Goal: Information Seeking & Learning: Find specific fact

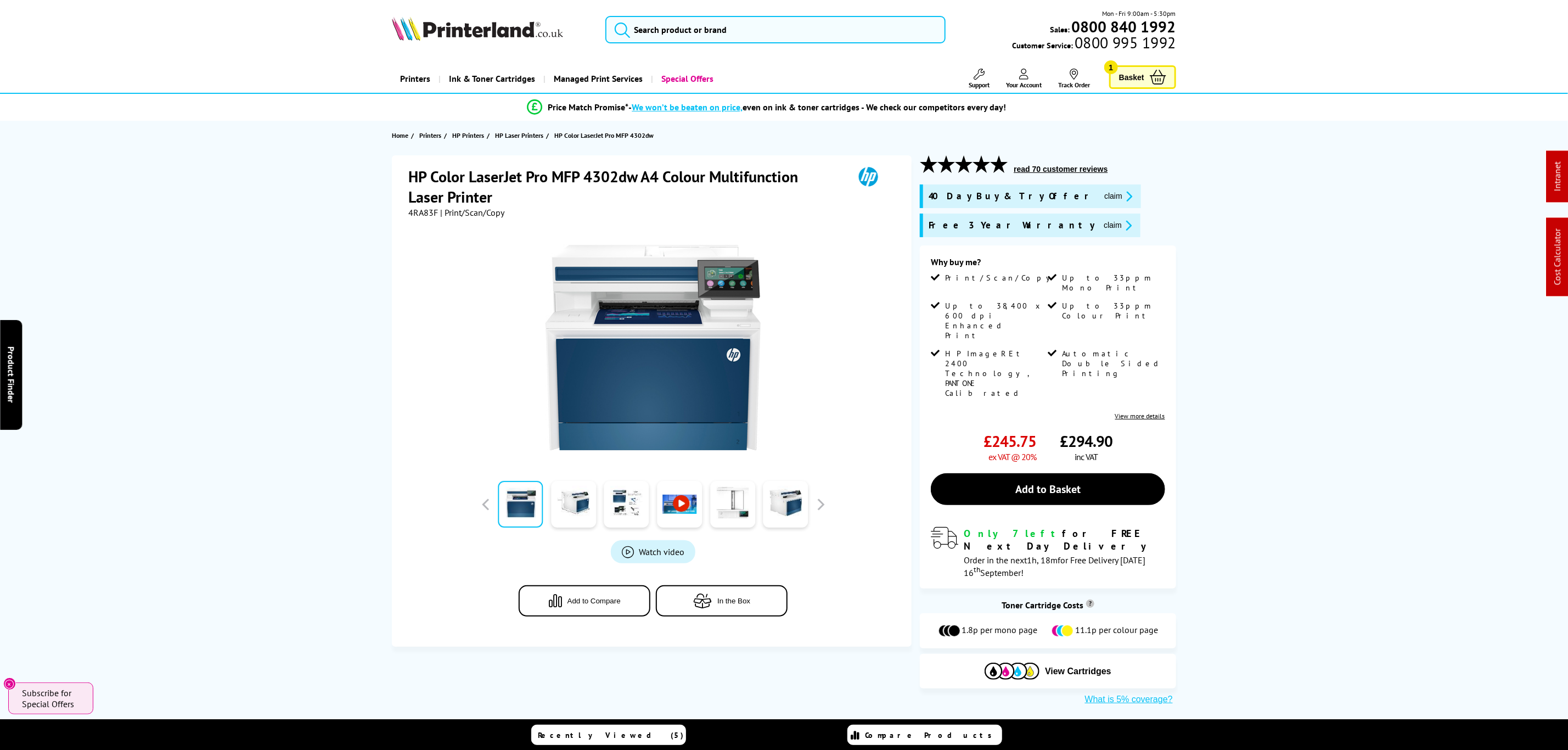
drag, startPoint x: 897, startPoint y: 239, endPoint x: 874, endPoint y: 107, distance: 134.0
click at [847, 42] on input "search" at bounding box center [775, 29] width 339 height 27
paste input "4RA88F"
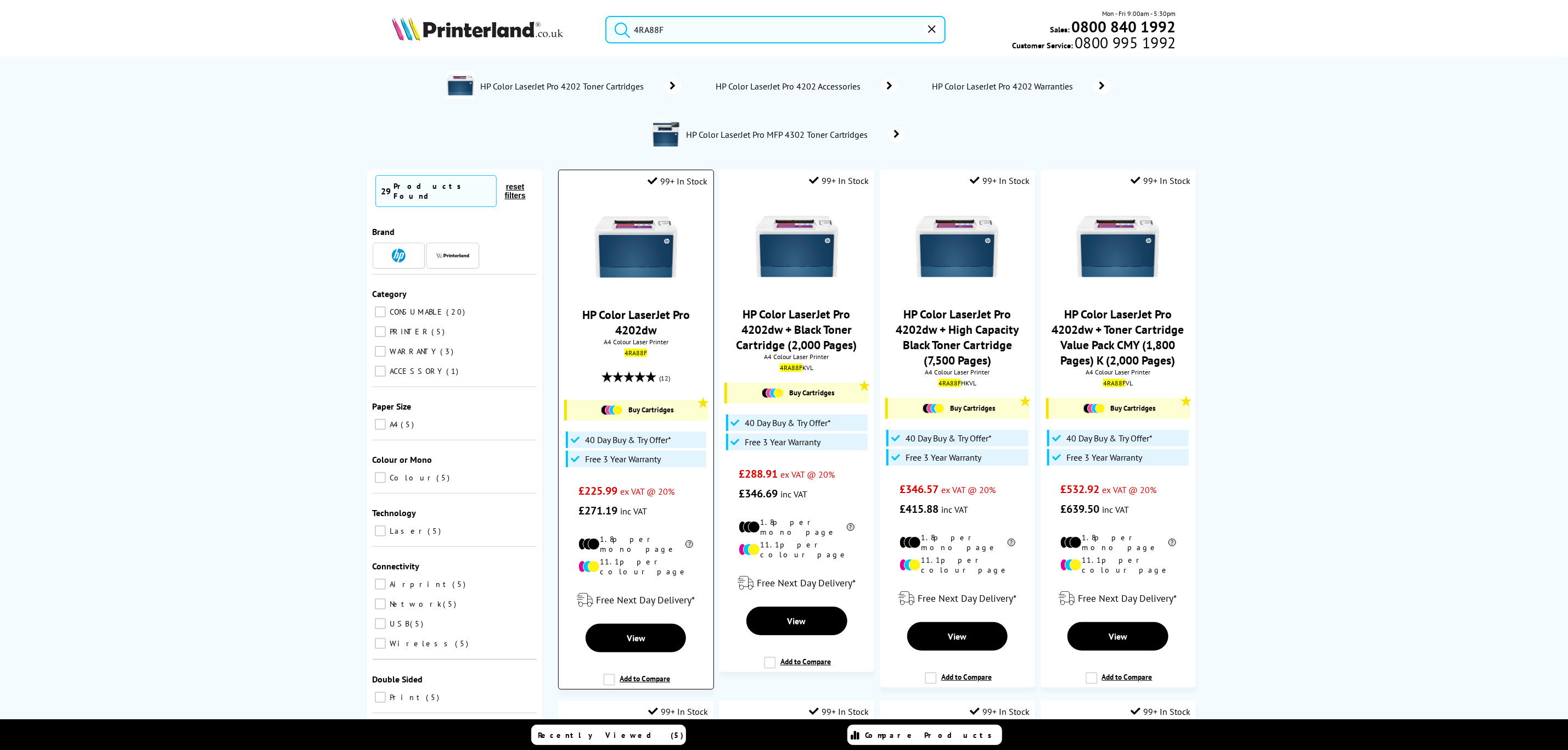
type input "4RA88F"
click at [626, 268] on img at bounding box center [636, 247] width 82 height 82
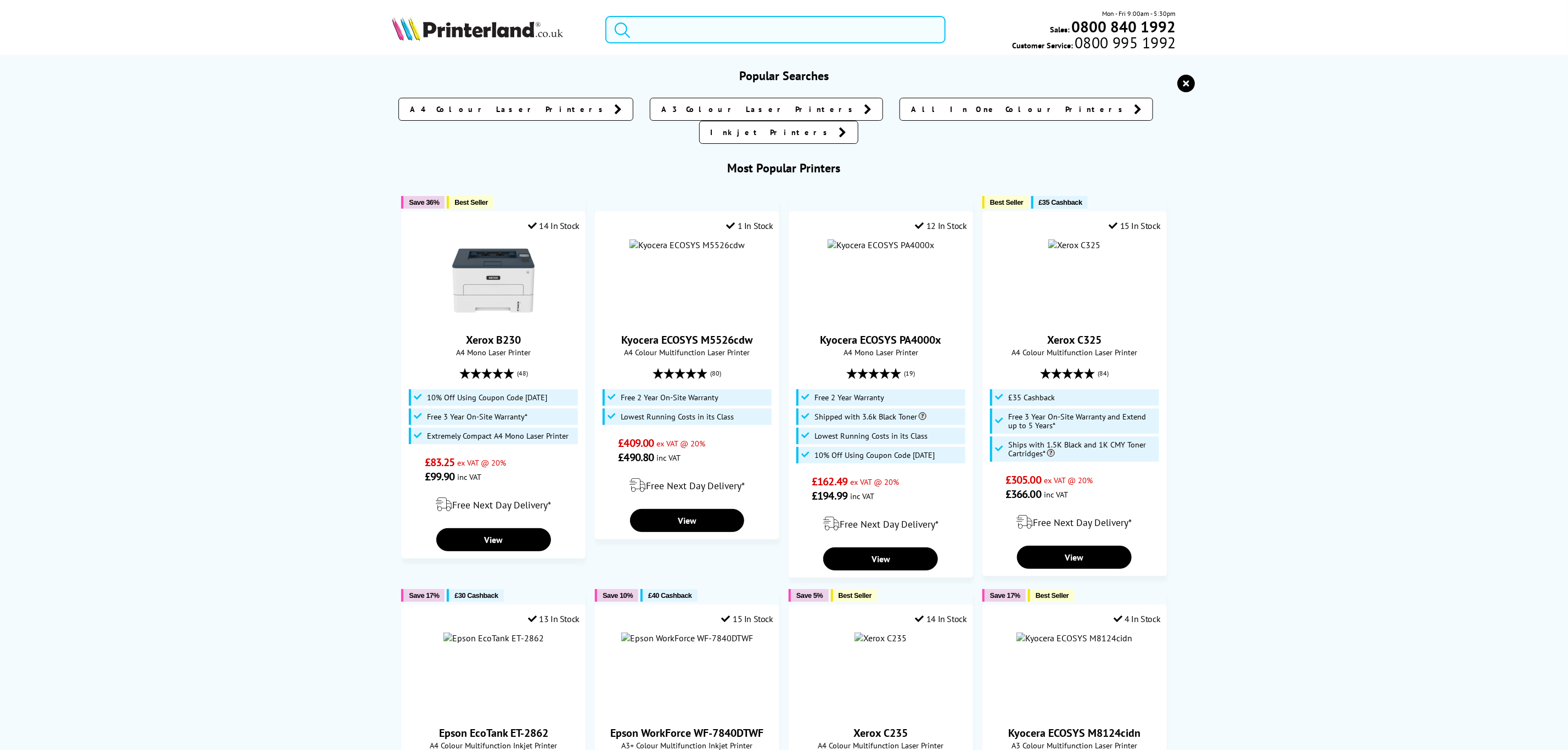
click at [702, 41] on input "search" at bounding box center [775, 29] width 339 height 27
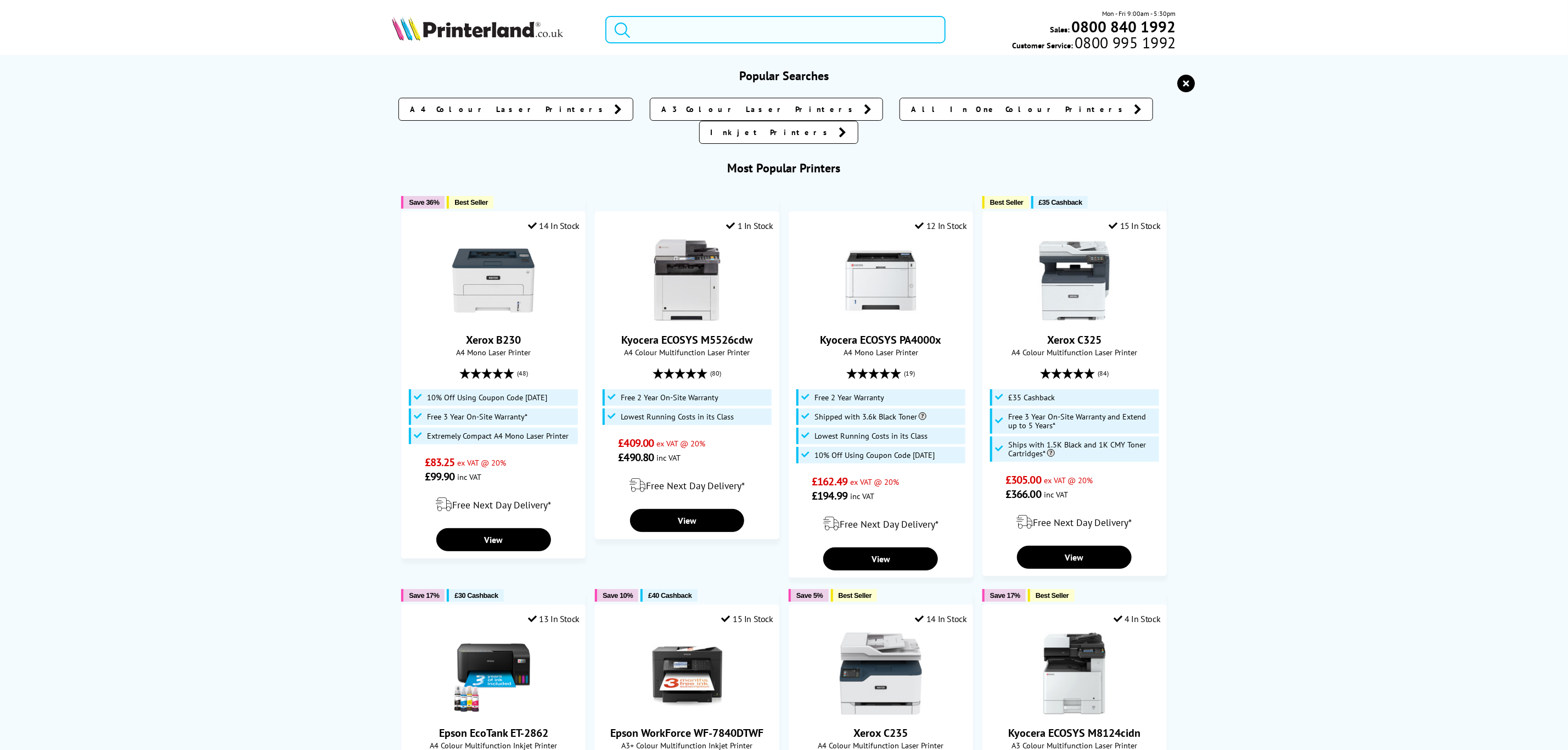
paste input "4RA83F"
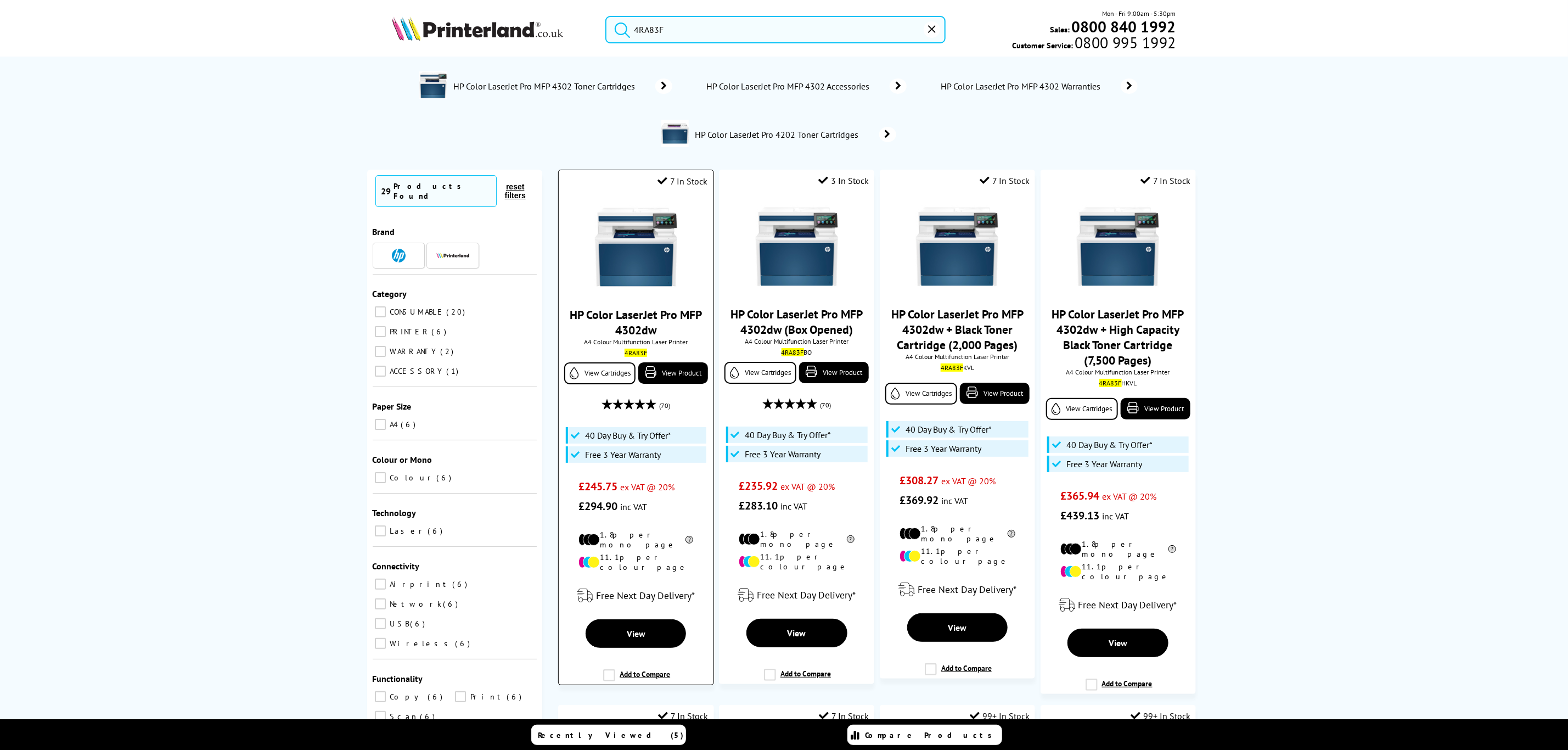
type input "4RA83F"
click at [636, 247] on img at bounding box center [636, 247] width 82 height 82
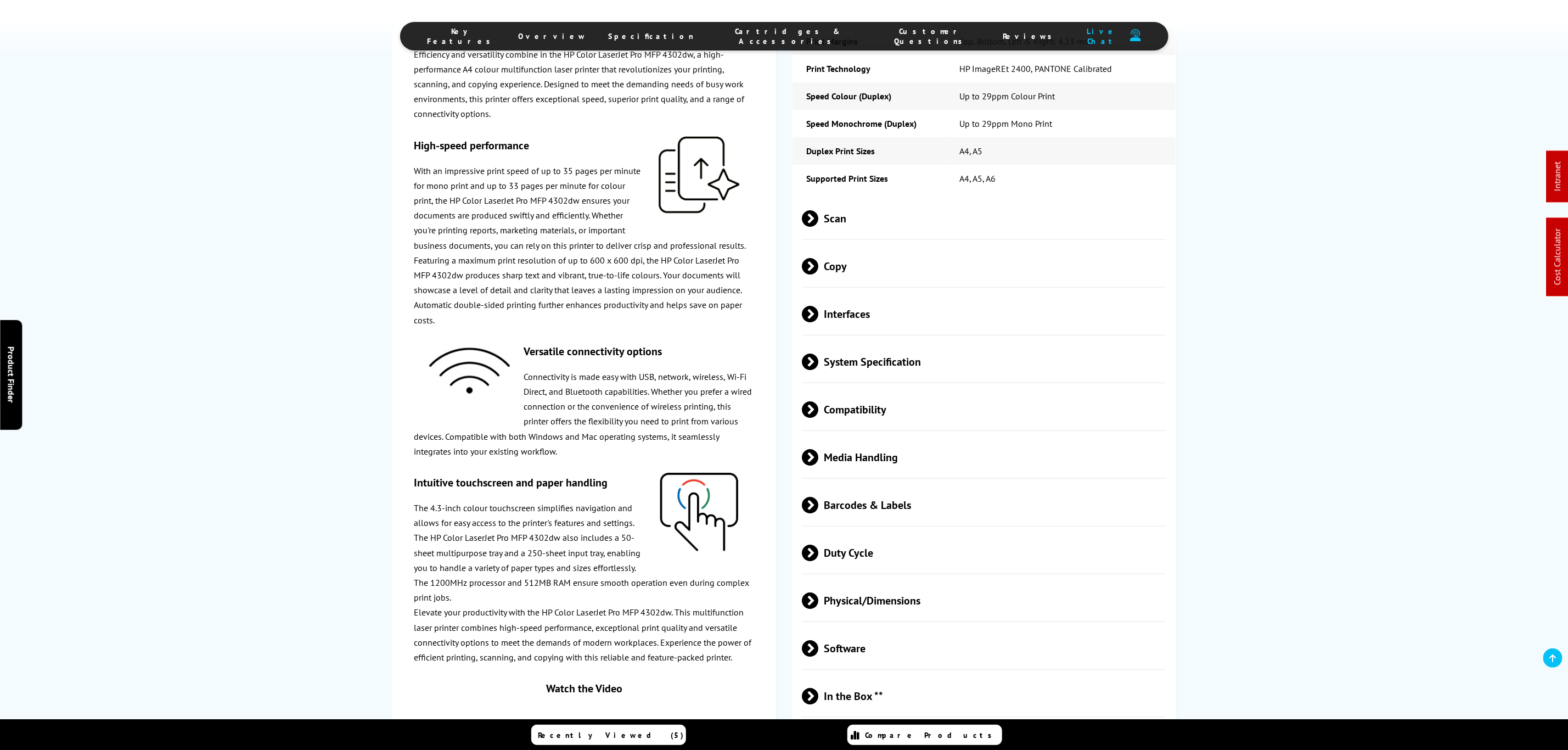
scroll to position [2222, 0]
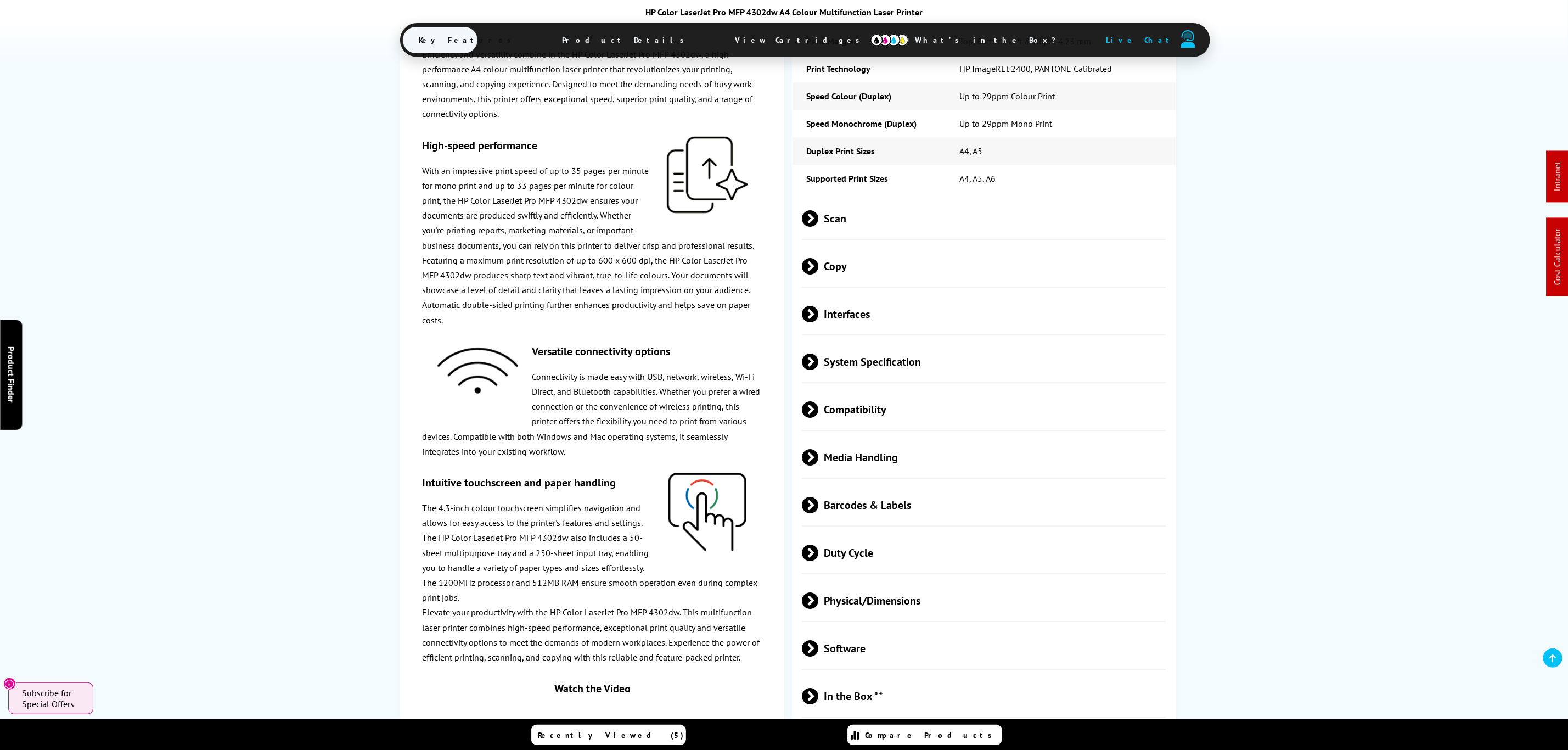
click at [897, 580] on span "Physical/Dimensions" at bounding box center [984, 601] width 364 height 41
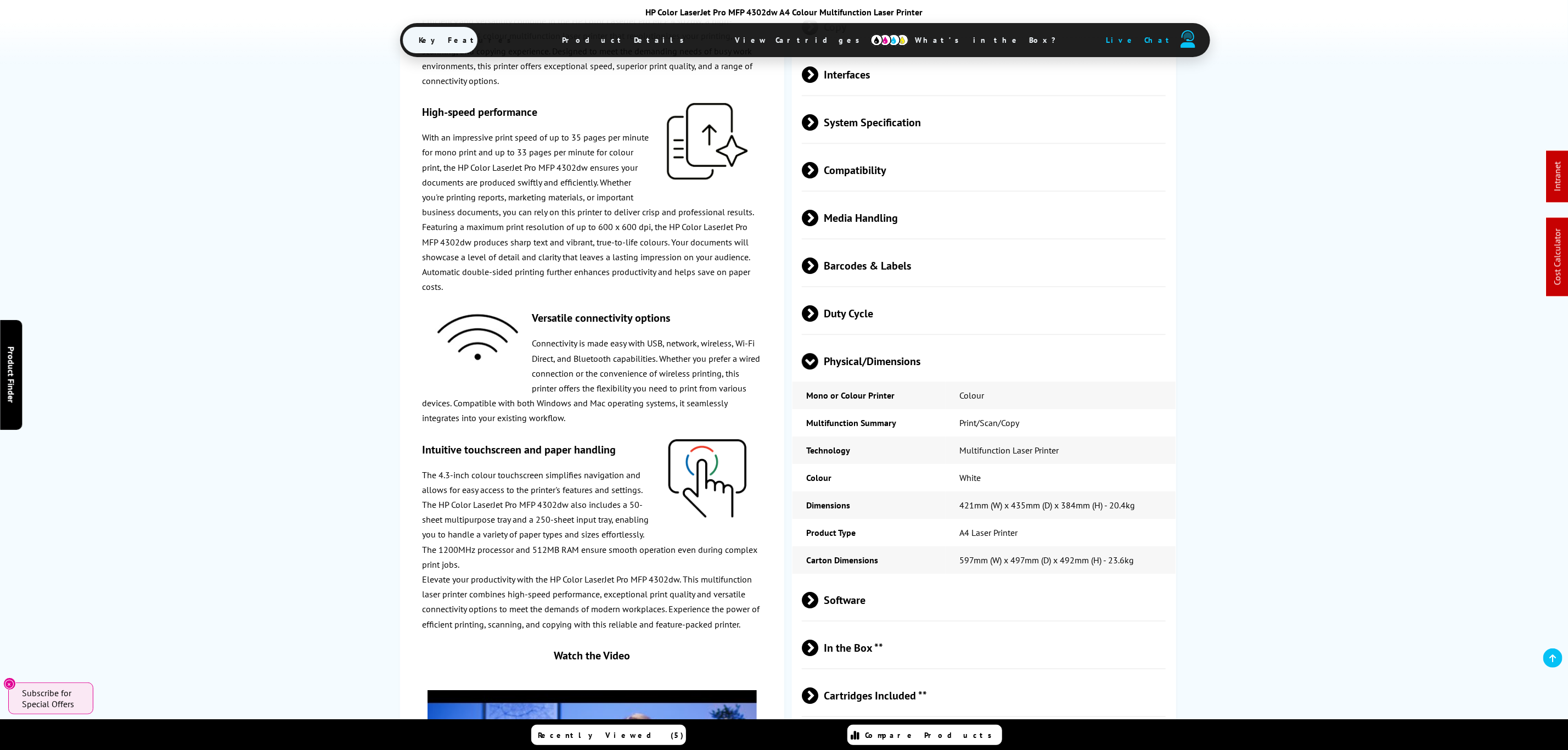
scroll to position [0, 0]
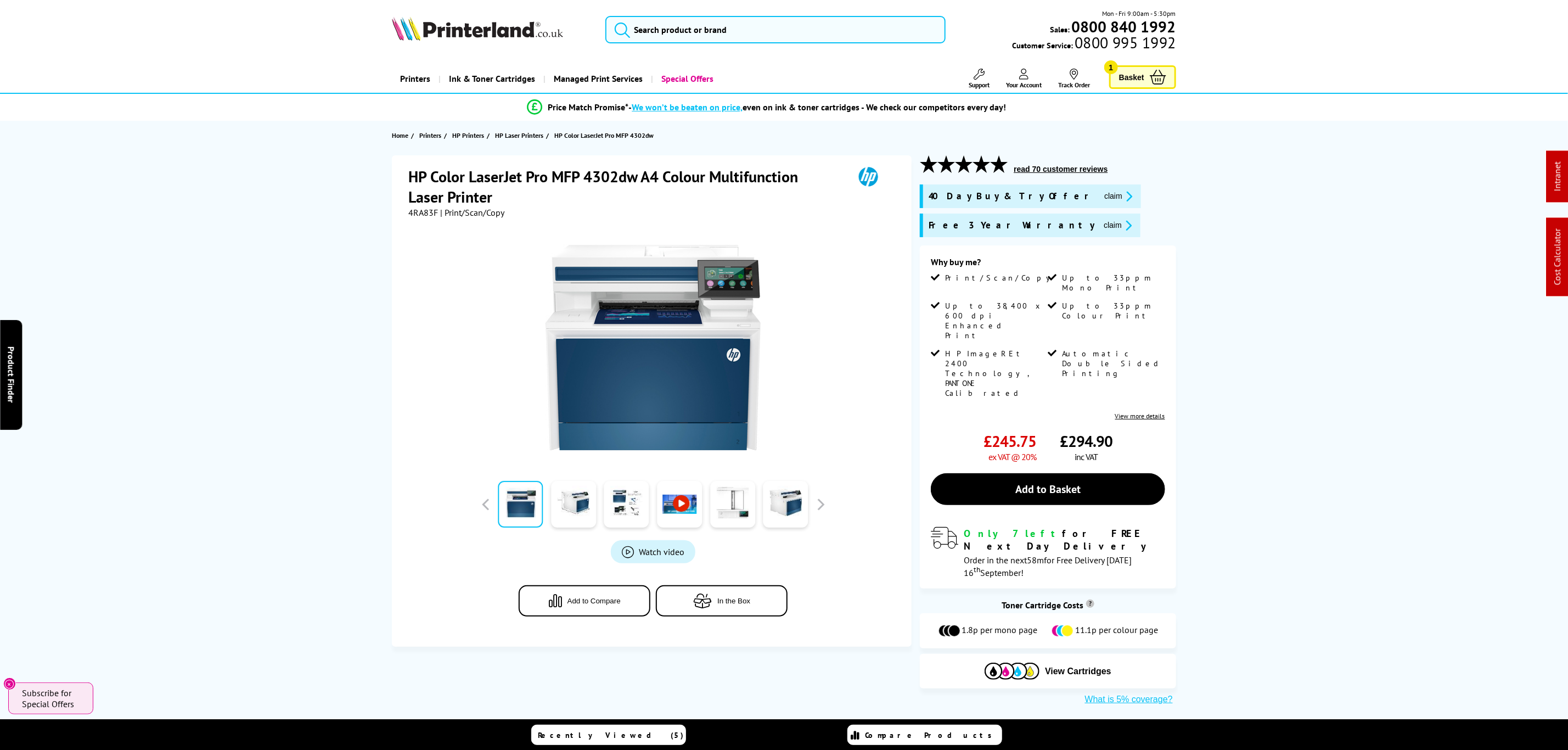
drag, startPoint x: 917, startPoint y: 596, endPoint x: 859, endPoint y: 453, distance: 154.3
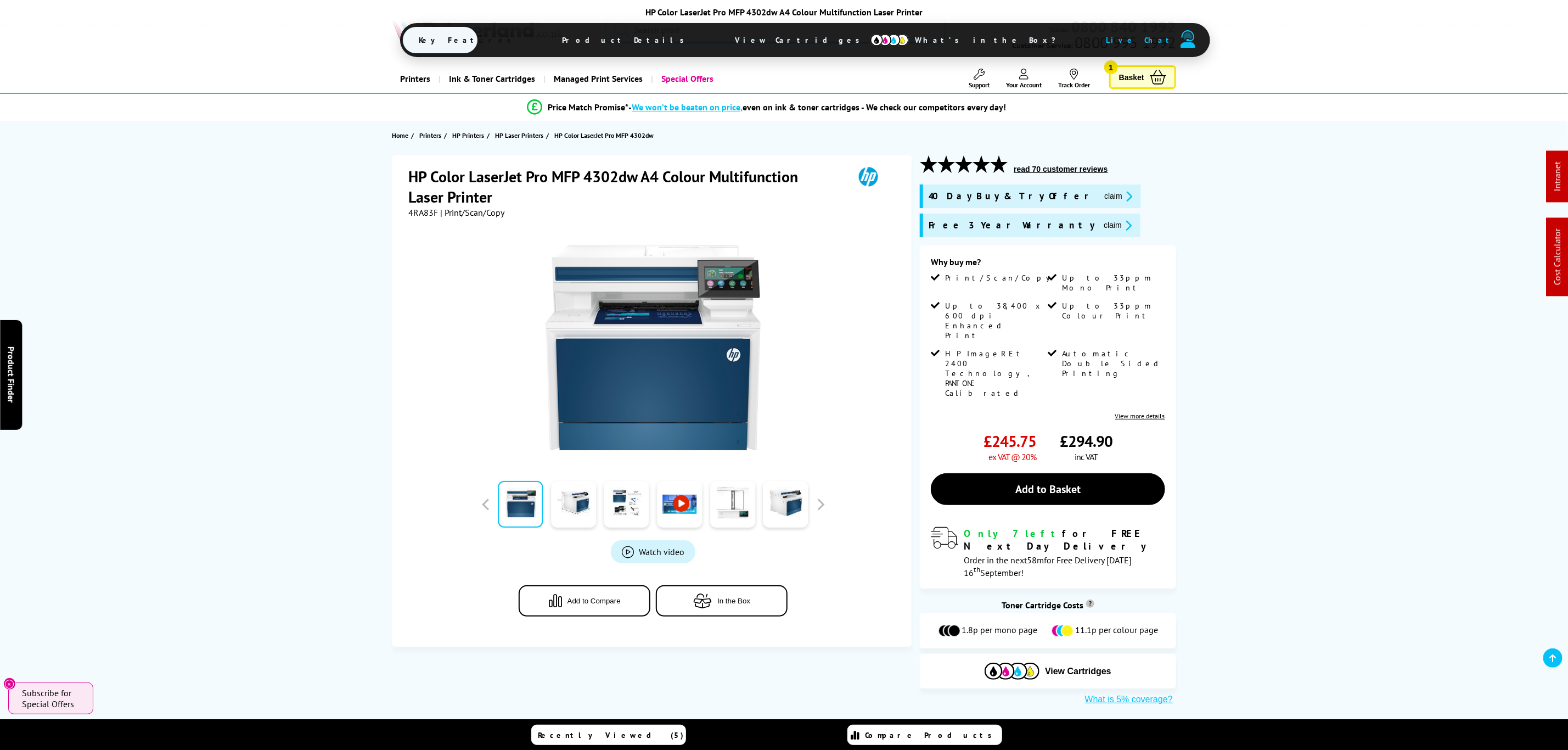
drag, startPoint x: 347, startPoint y: 277, endPoint x: 363, endPoint y: 11, distance: 266.5
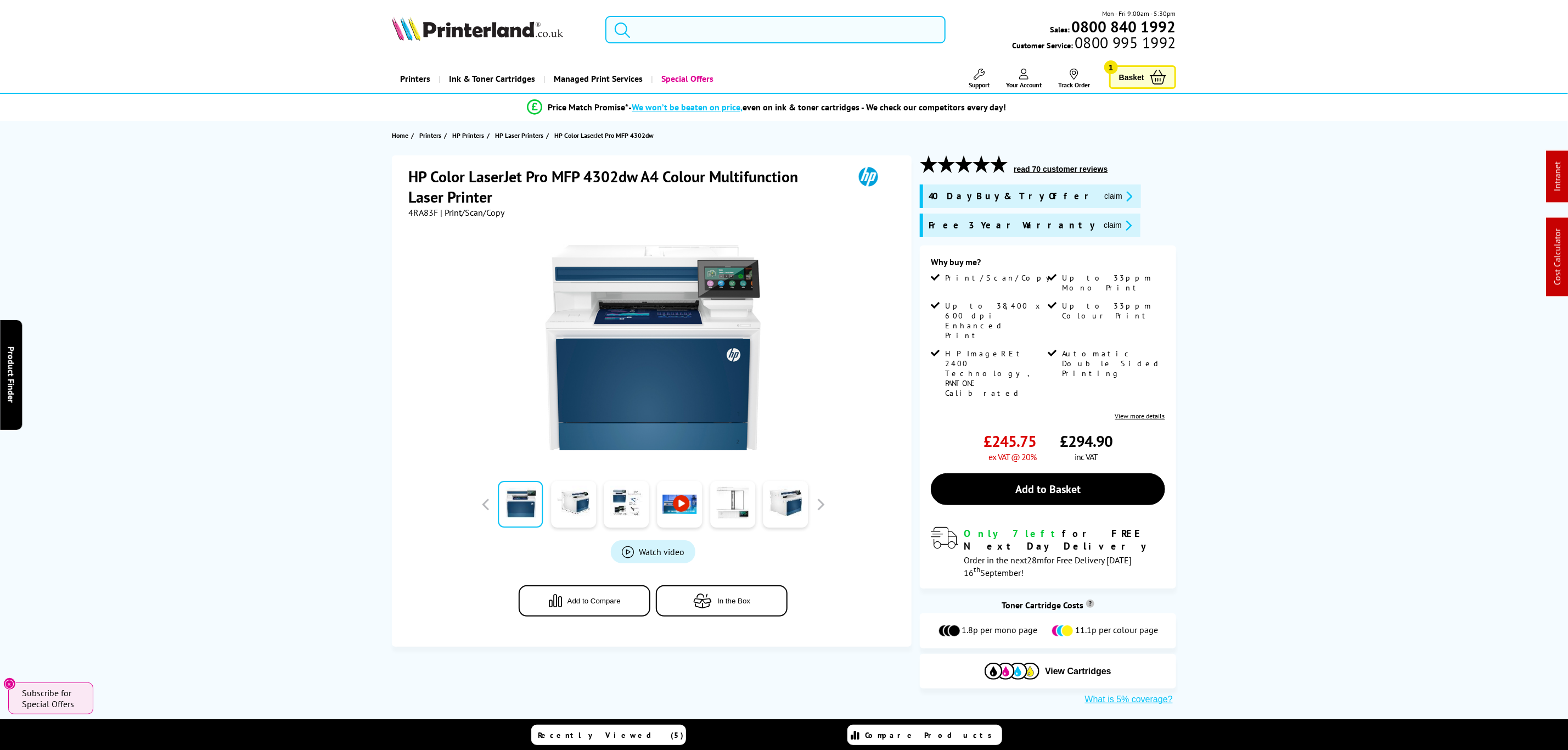
click at [705, 30] on input "search" at bounding box center [775, 29] width 339 height 27
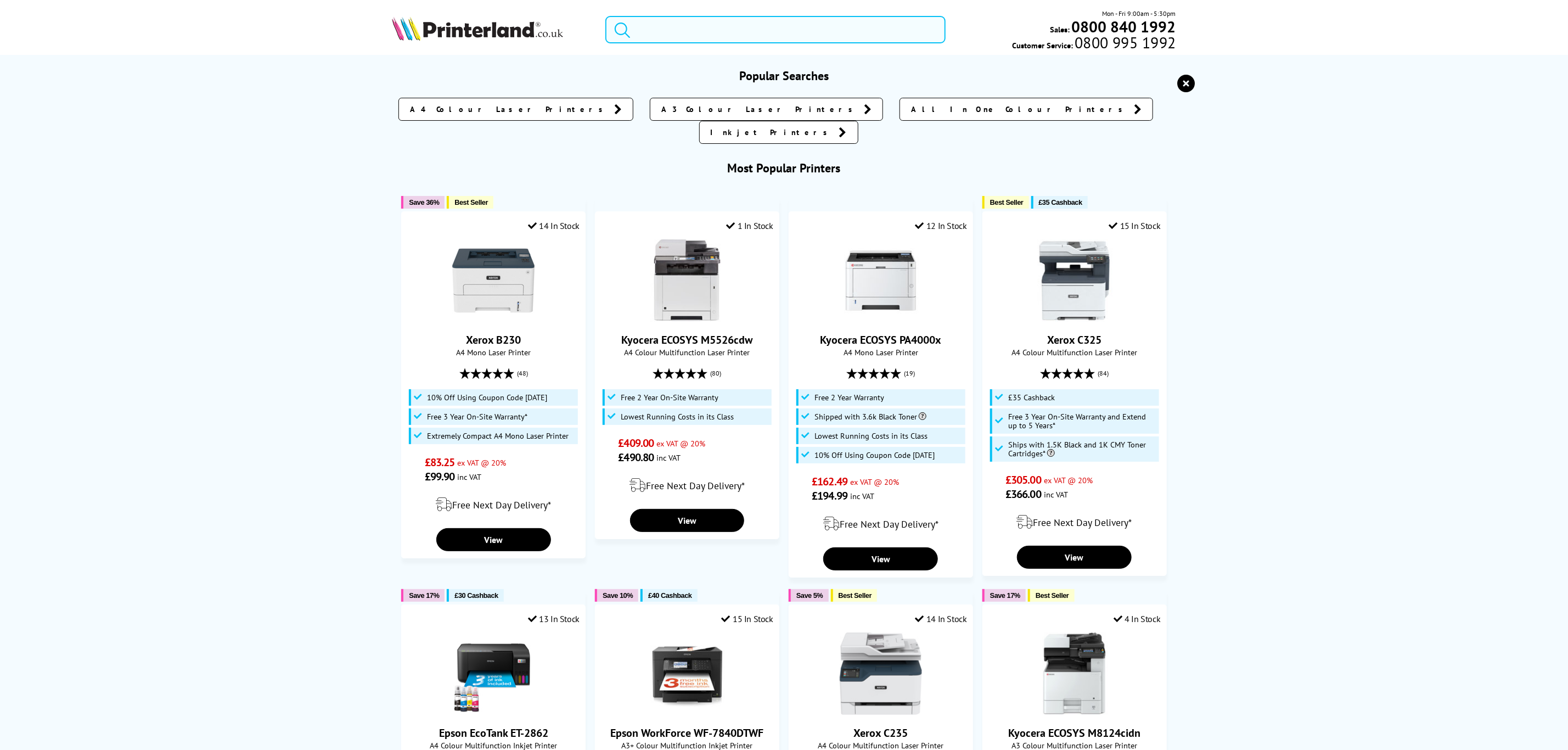
paste input "2Z624F"
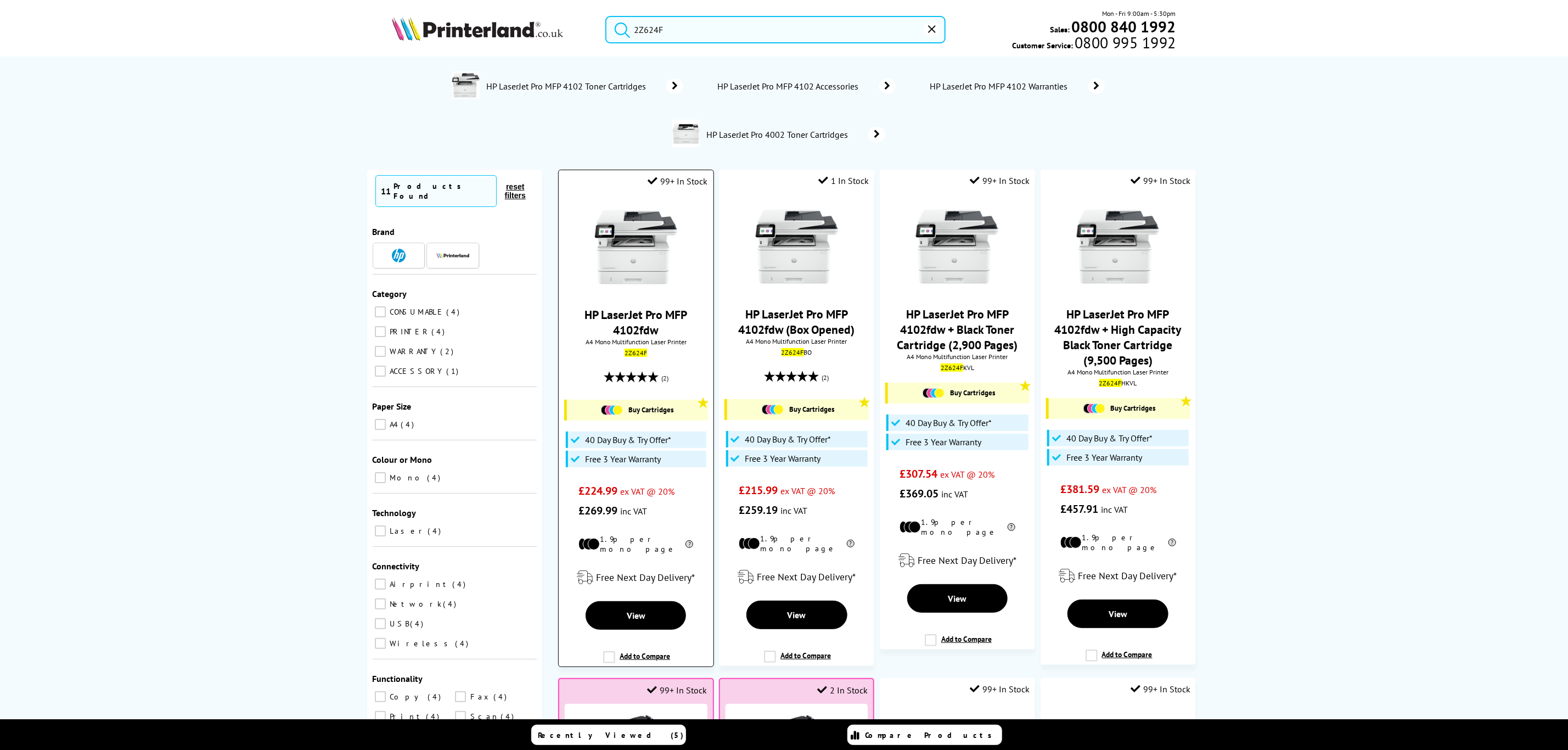
type input "2Z624F"
click at [642, 215] on img at bounding box center [636, 247] width 82 height 82
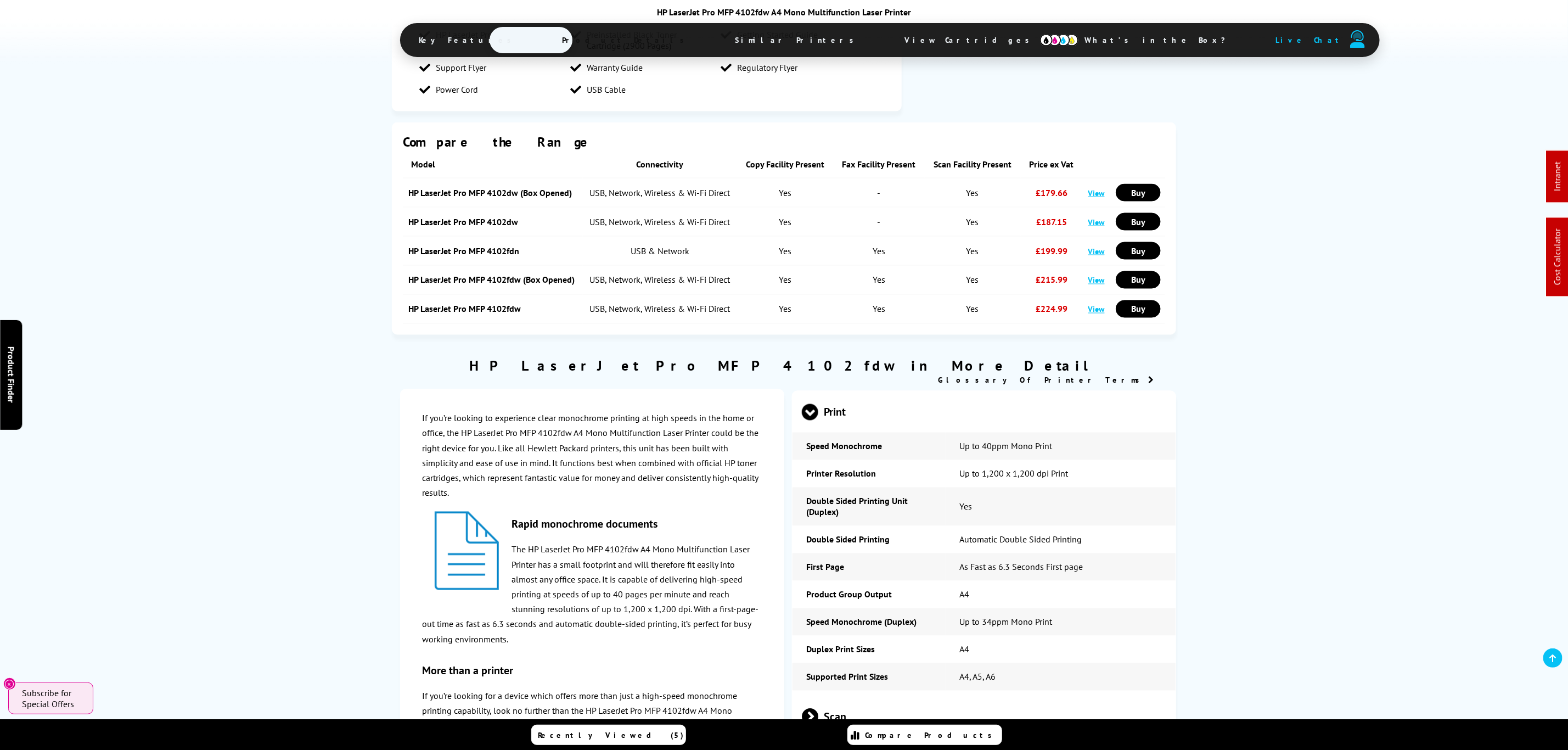
scroll to position [1565, 0]
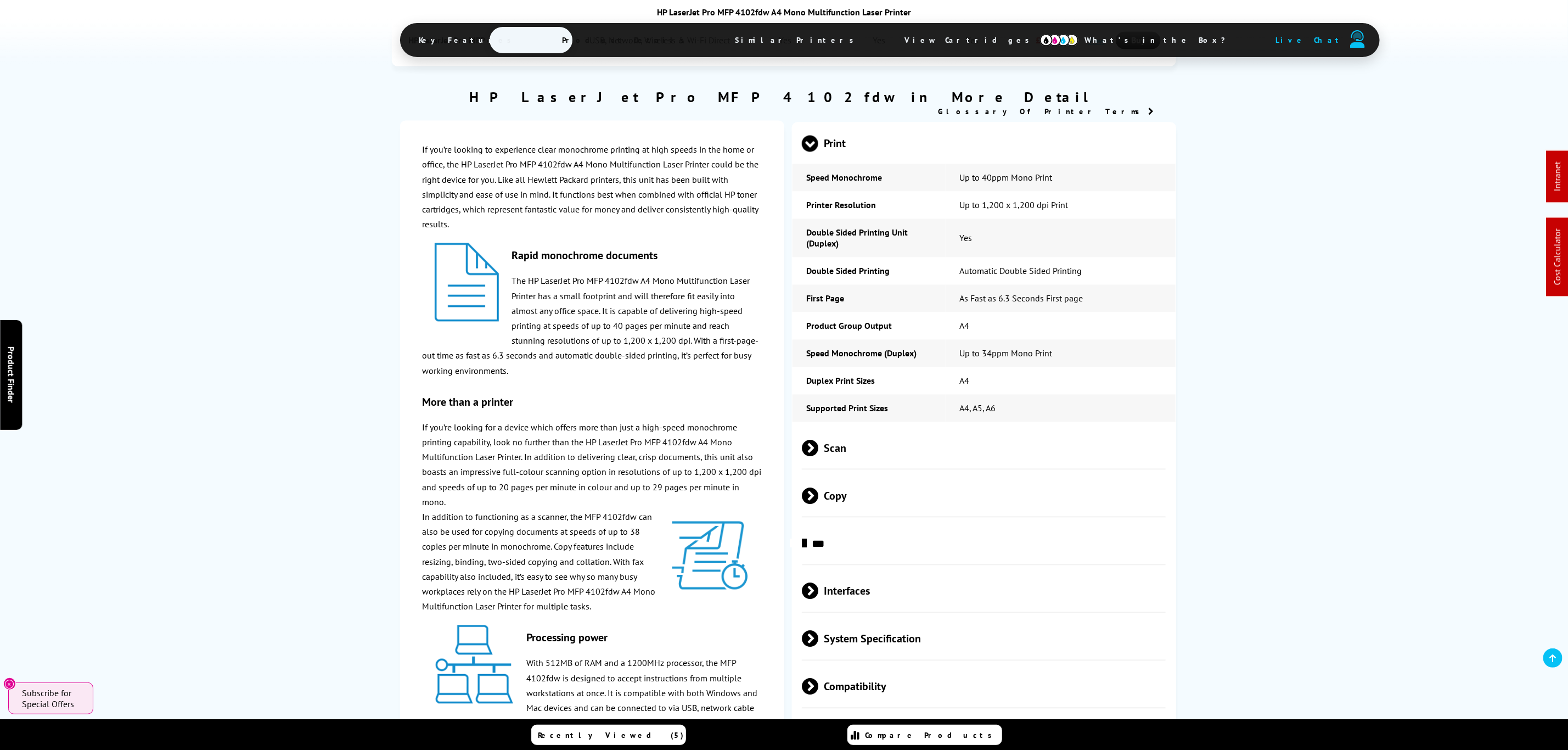
click at [882, 428] on span "Scan" at bounding box center [984, 449] width 364 height 41
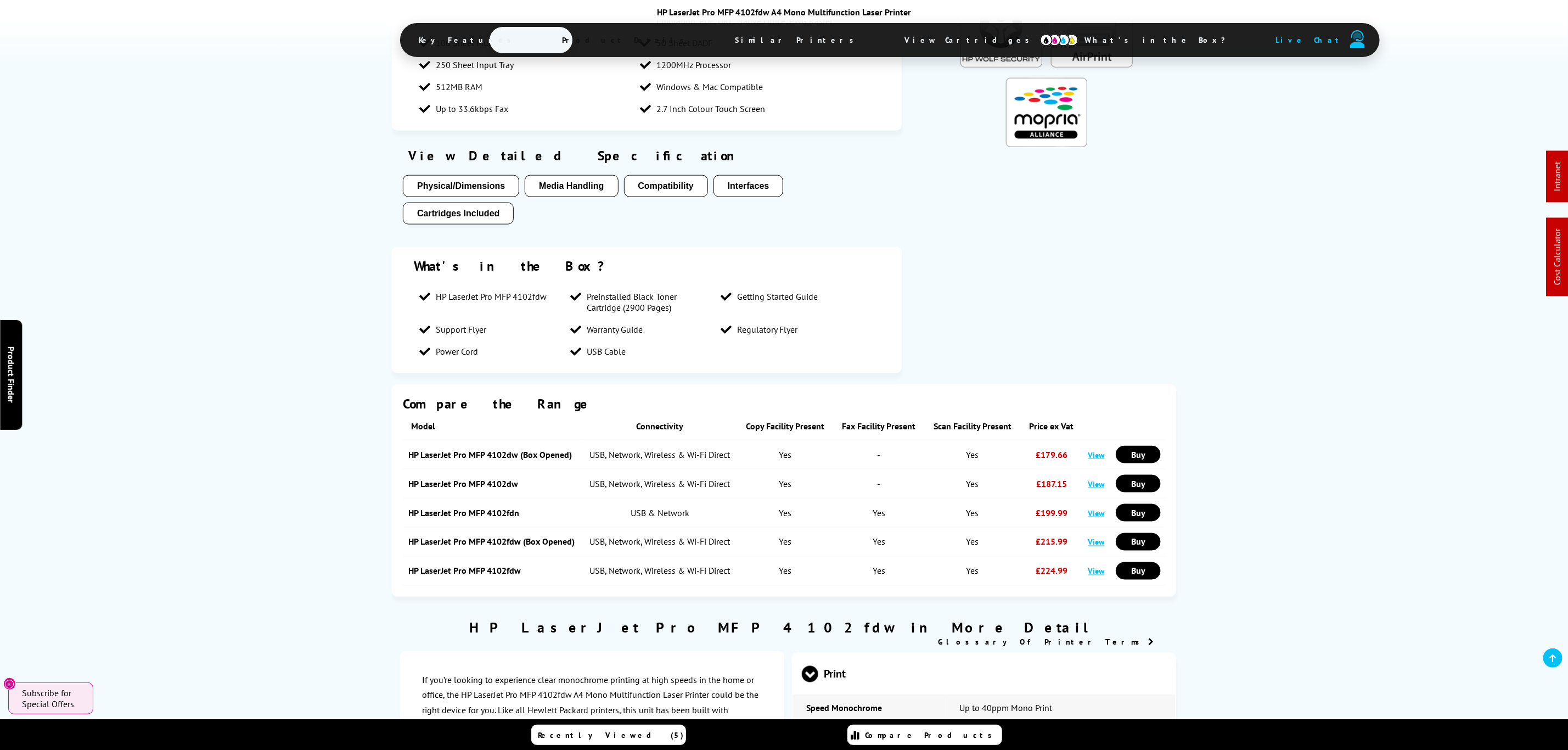
scroll to position [0, 0]
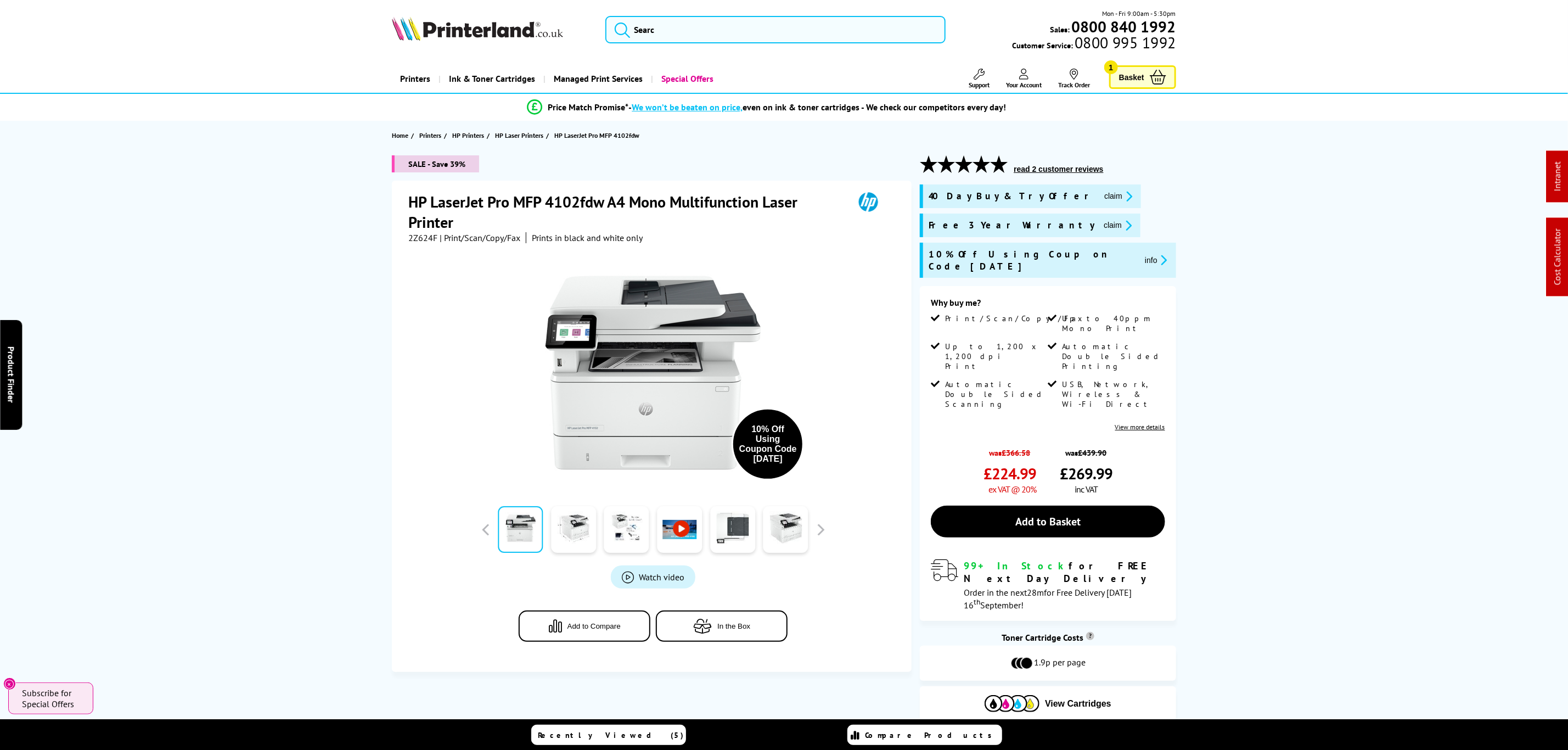
drag, startPoint x: 172, startPoint y: 208, endPoint x: 138, endPoint y: 50, distance: 161.6
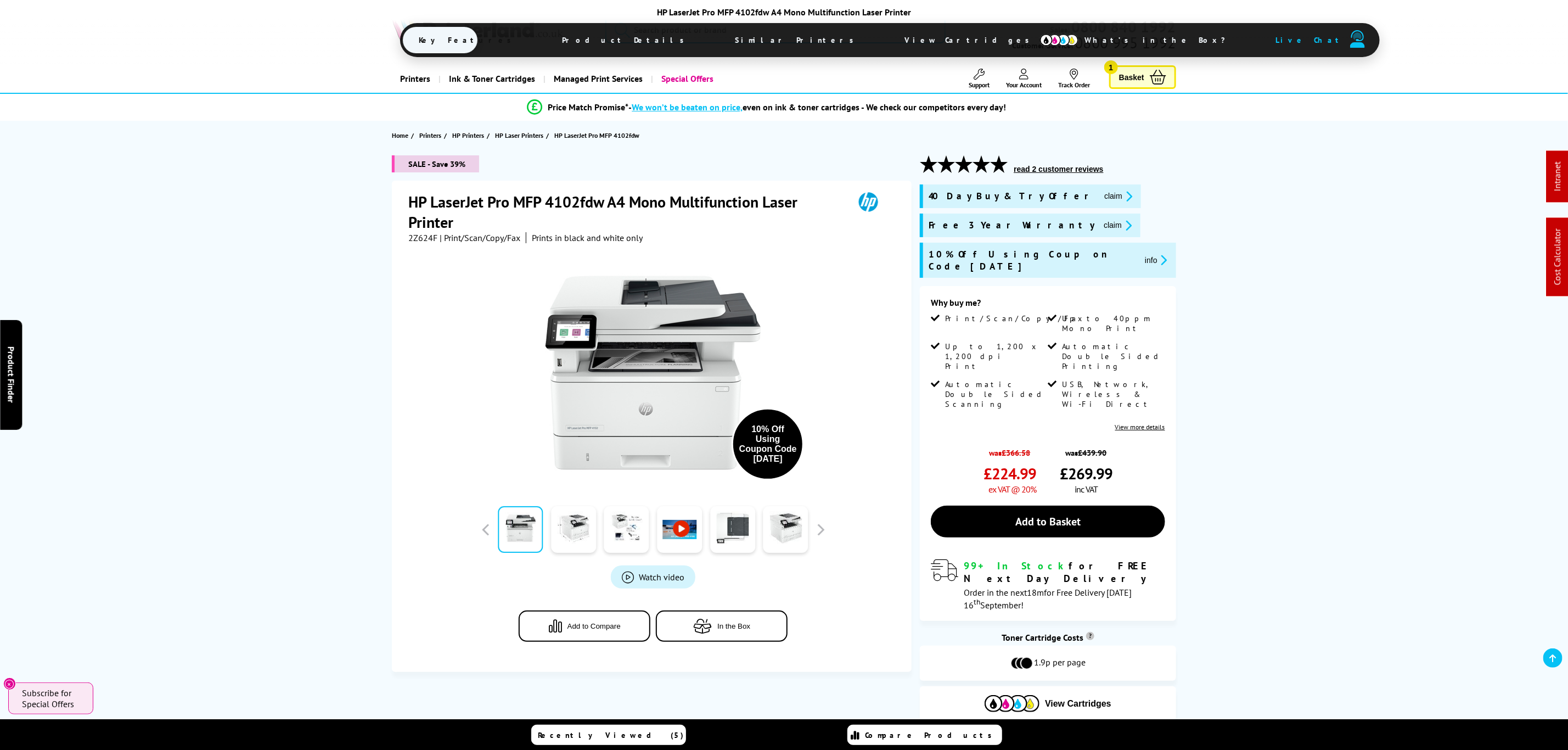
drag, startPoint x: 273, startPoint y: 478, endPoint x: 296, endPoint y: 158, distance: 320.8
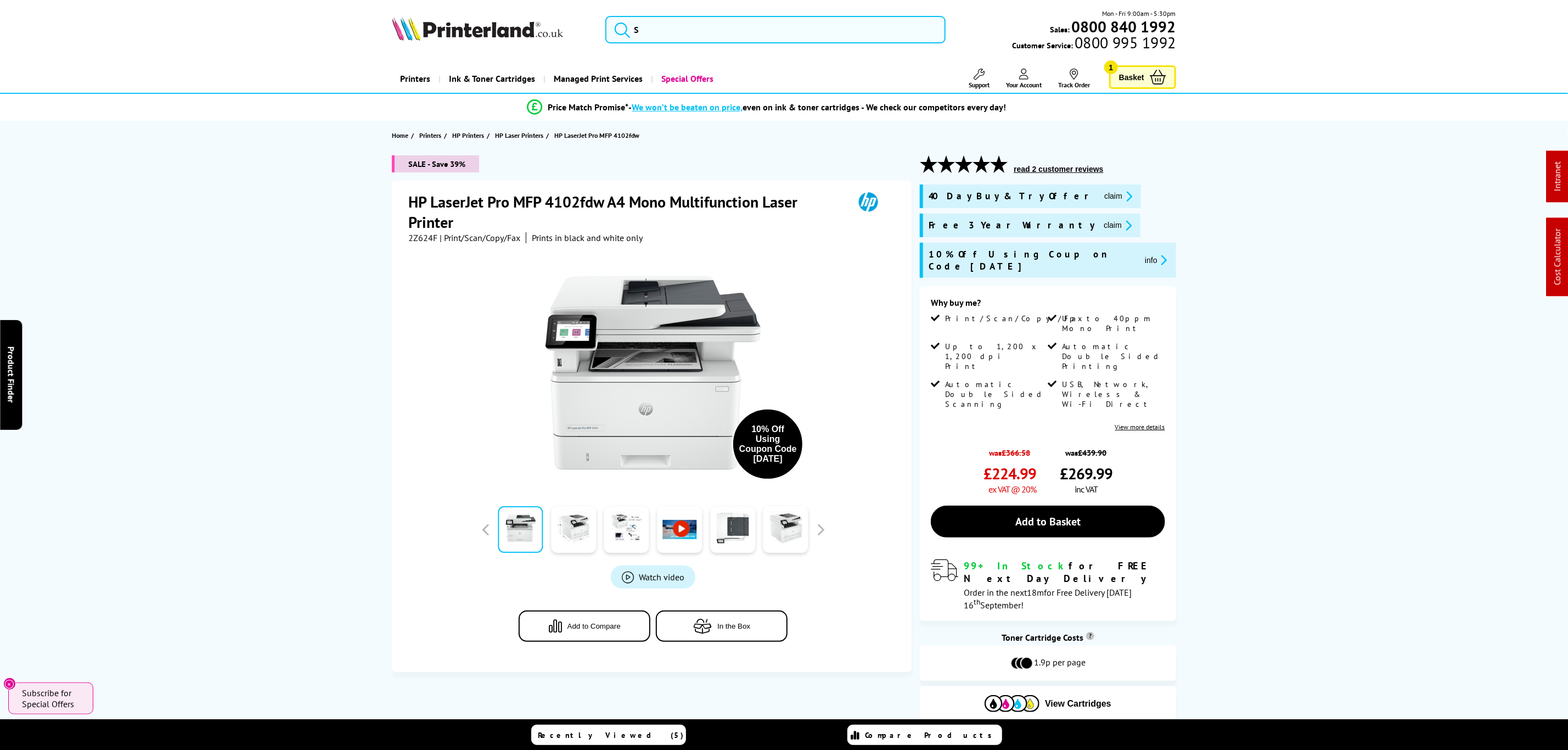
drag, startPoint x: 476, startPoint y: 494, endPoint x: 572, endPoint y: 68, distance: 436.7
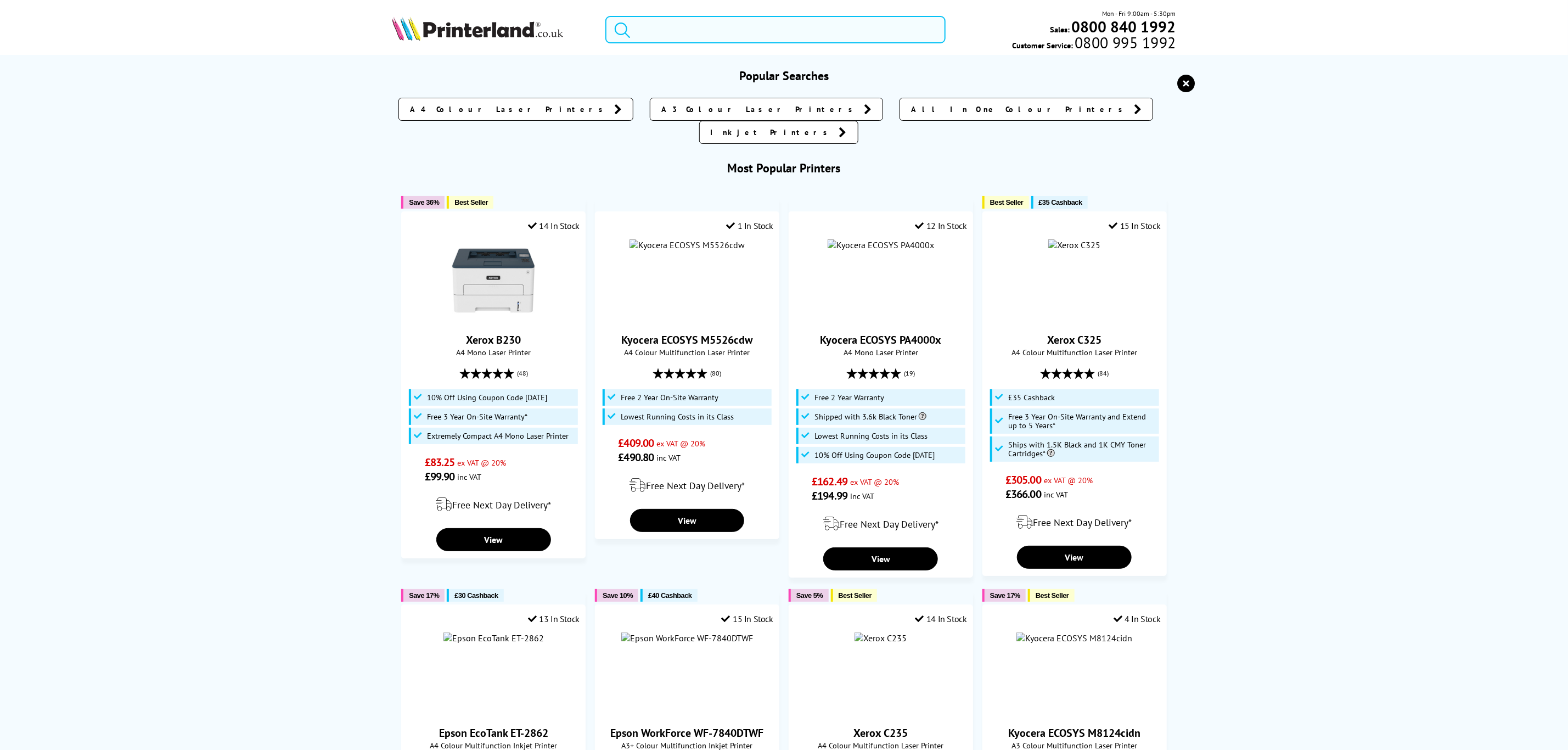
click at [715, 28] on input "search" at bounding box center [775, 29] width 339 height 27
paste input "MFCL3760CDWZU1"
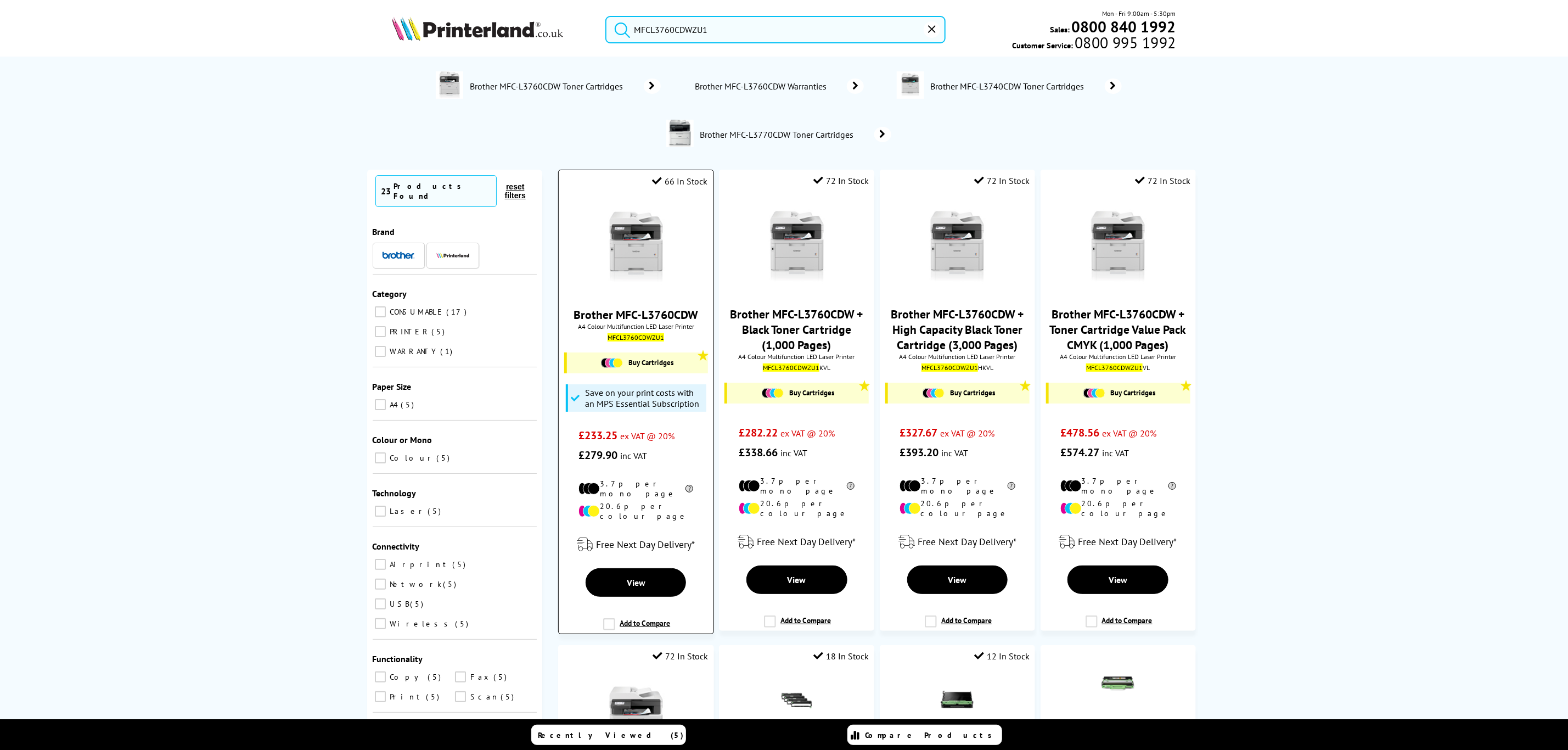
type input "MFCL3760CDWZU1"
click at [643, 241] on img at bounding box center [636, 247] width 82 height 82
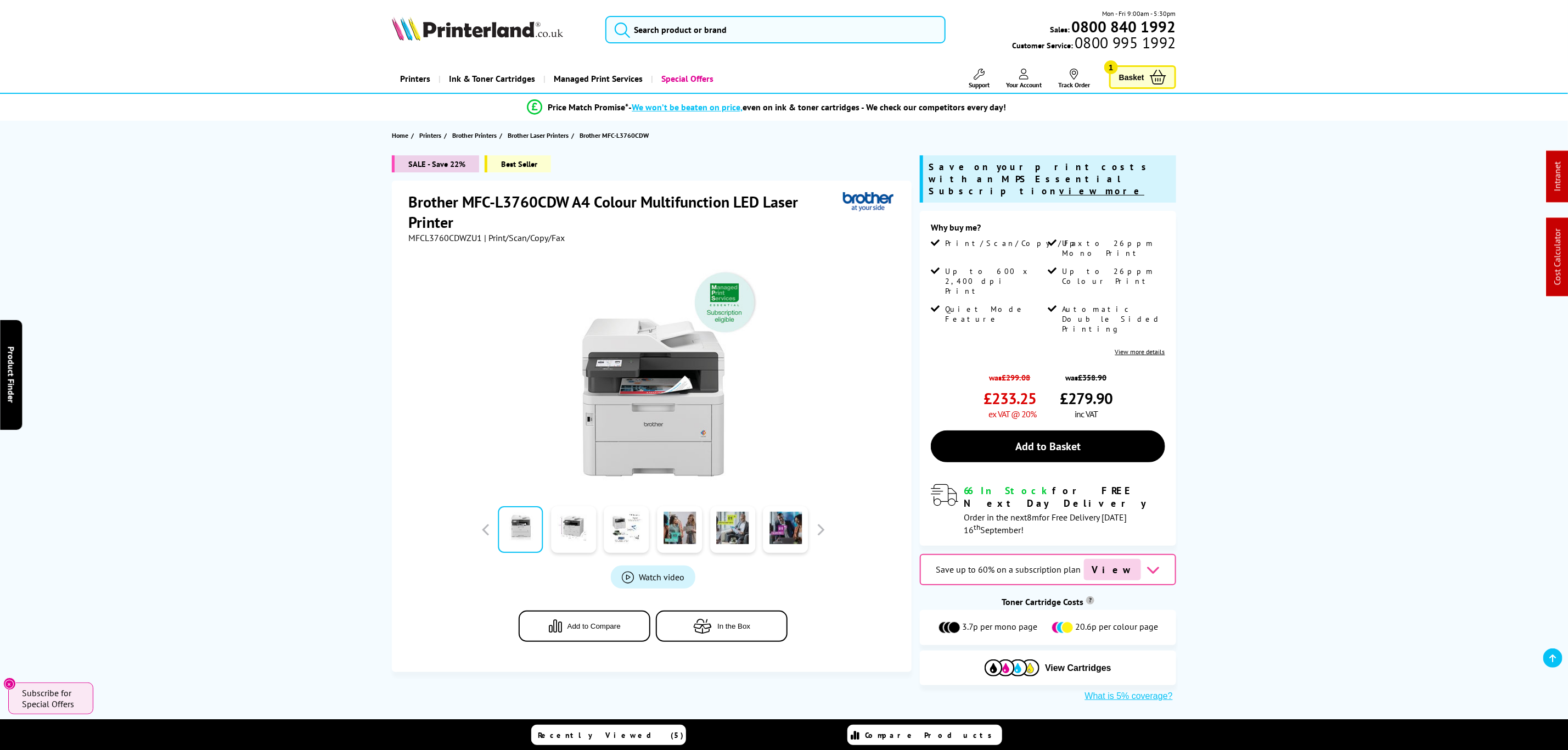
drag, startPoint x: 147, startPoint y: 514, endPoint x: 115, endPoint y: 181, distance: 334.5
drag, startPoint x: 255, startPoint y: 350, endPoint x: 286, endPoint y: 257, distance: 98.0
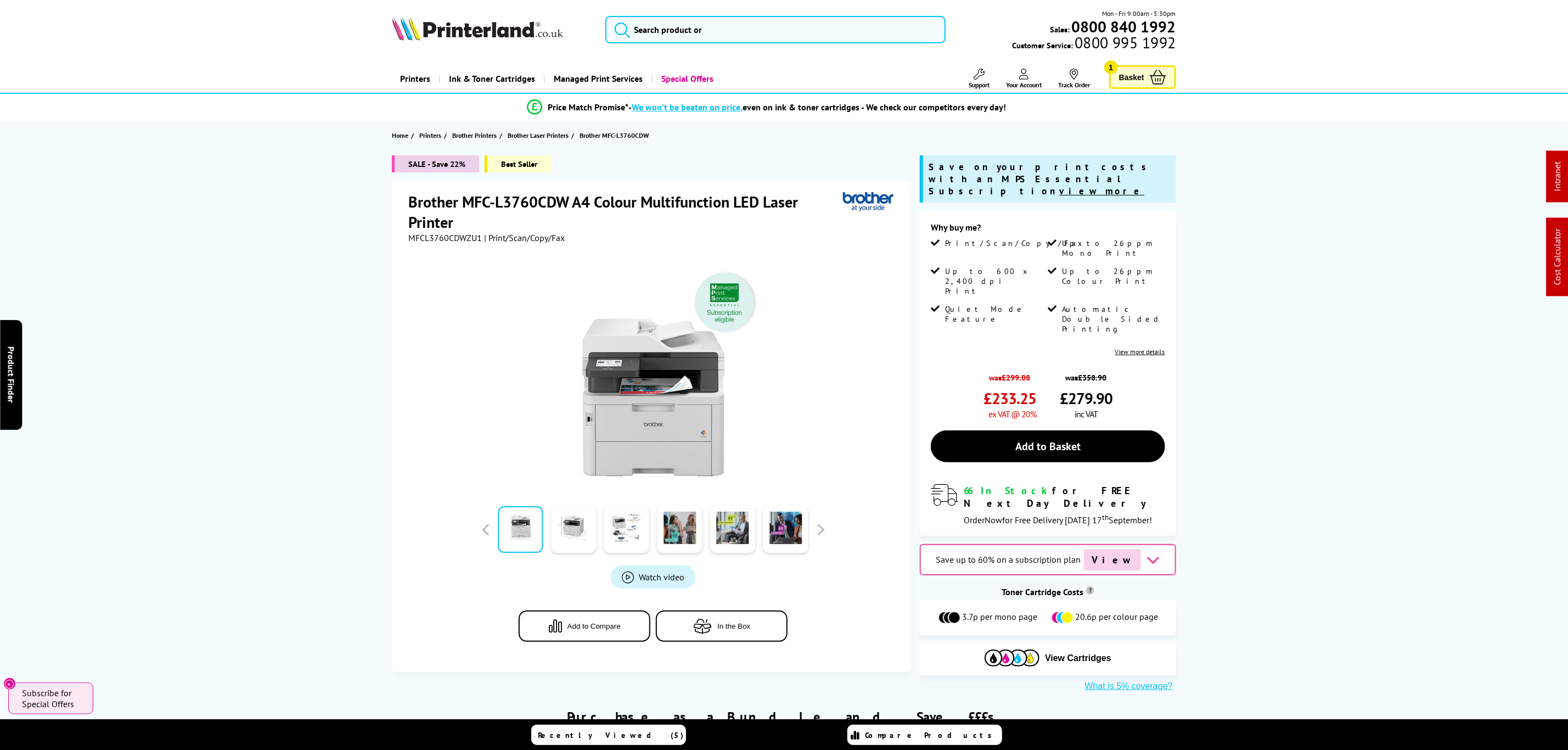
drag, startPoint x: 843, startPoint y: 438, endPoint x: 858, endPoint y: 38, distance: 400.3
click at [835, 28] on input "search" at bounding box center [775, 29] width 339 height 27
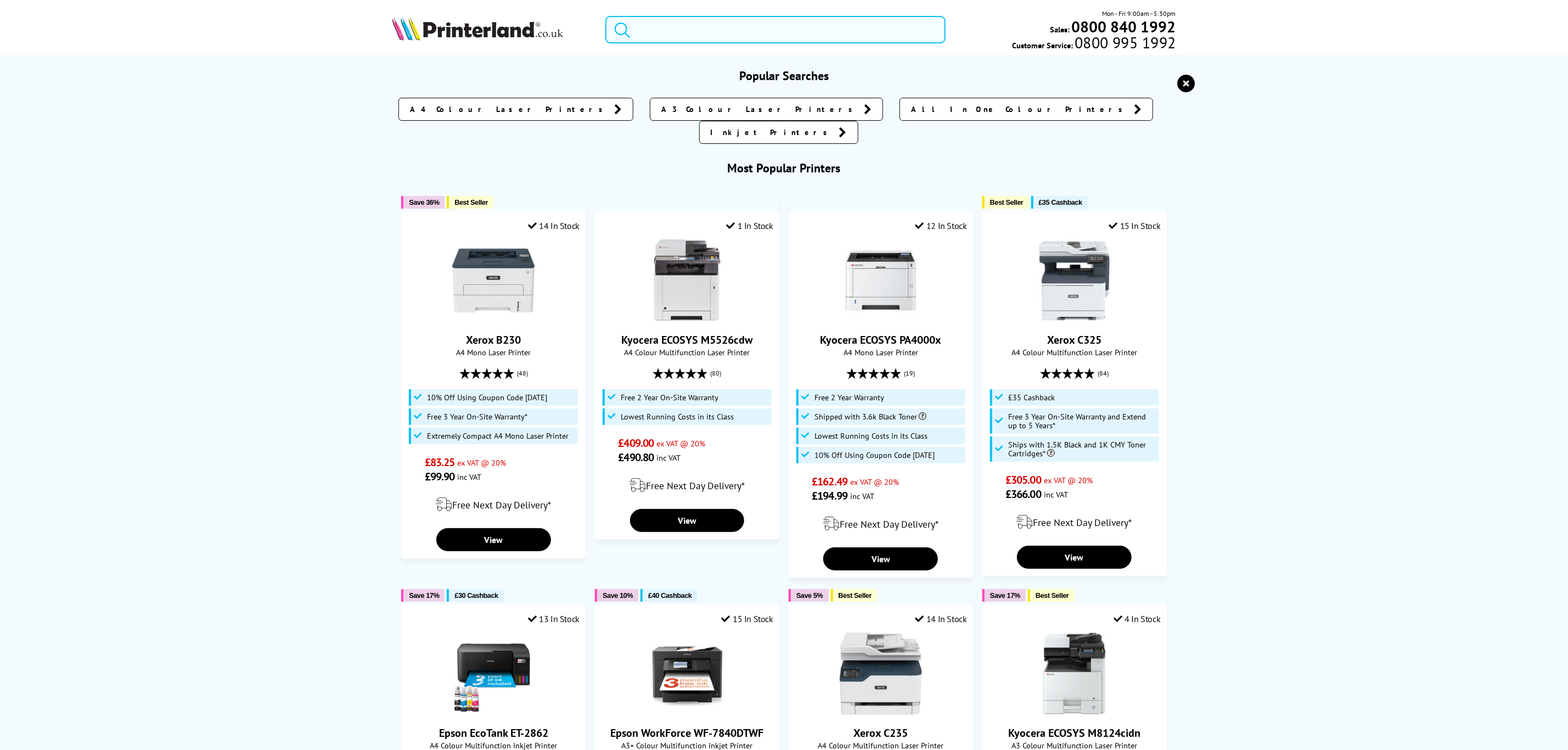
paste input "2Z606F"
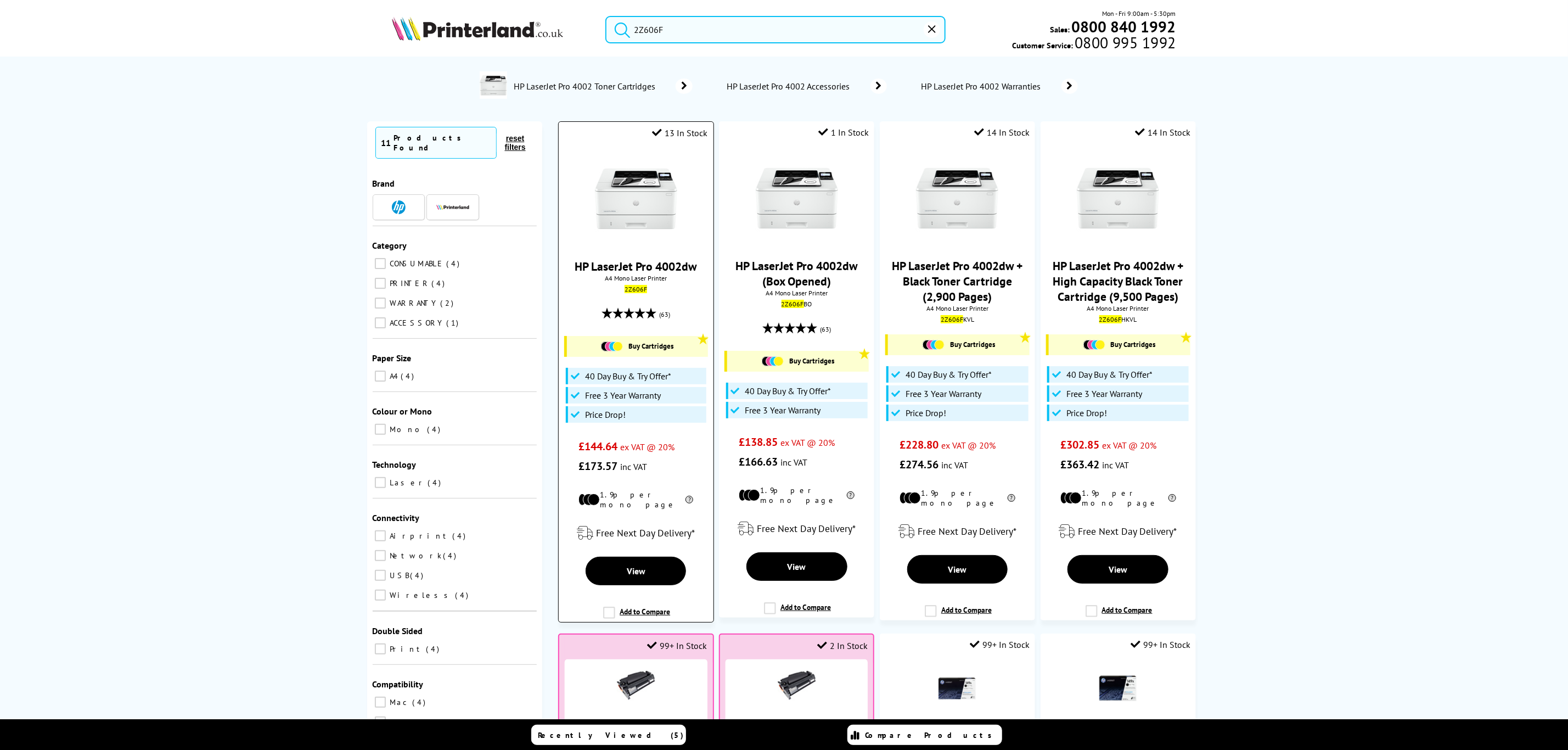
type input "2Z606F"
click at [662, 221] on img at bounding box center [636, 199] width 82 height 82
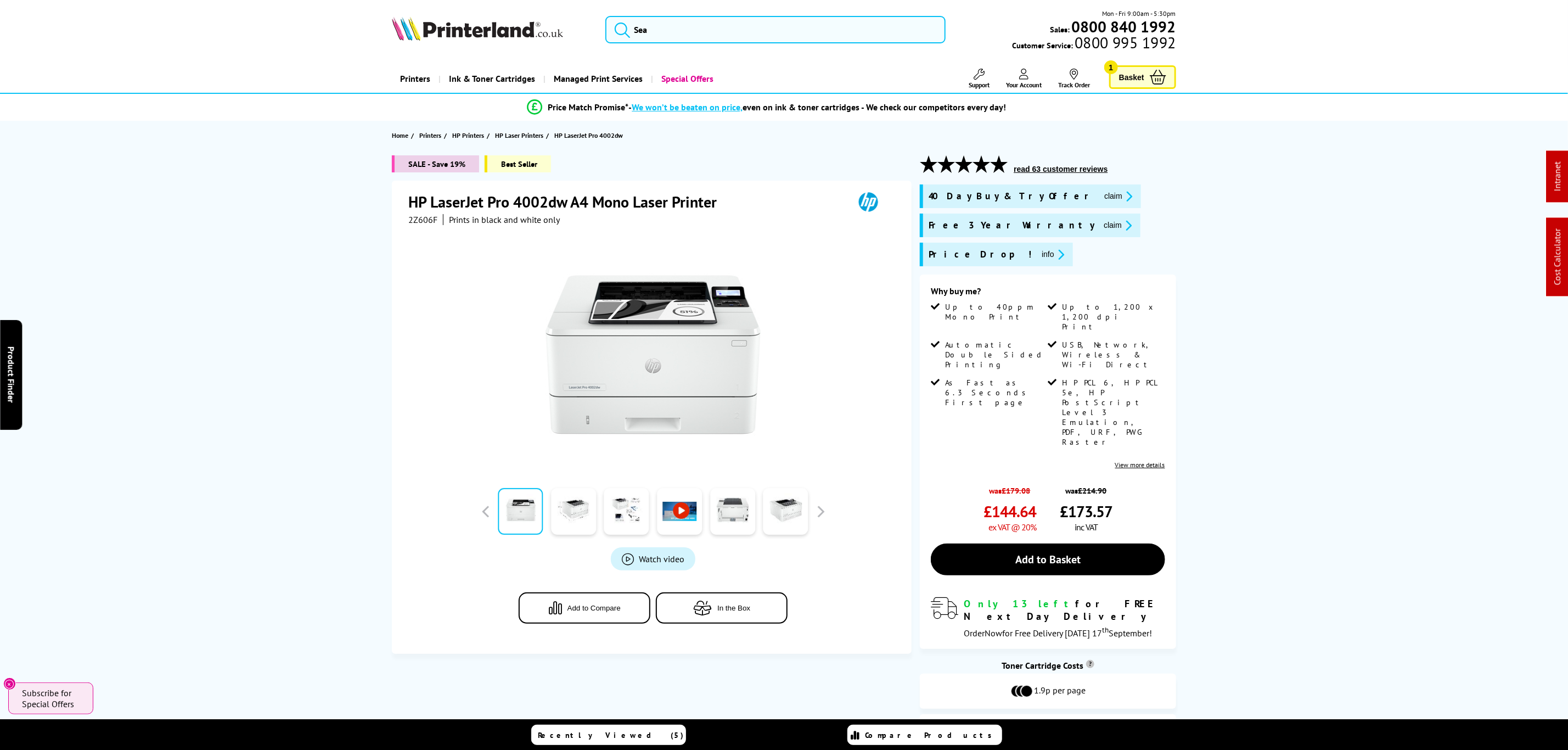
drag, startPoint x: 282, startPoint y: 454, endPoint x: 284, endPoint y: 208, distance: 246.0
drag, startPoint x: 1235, startPoint y: 217, endPoint x: 1228, endPoint y: 126, distance: 91.3
